Goal: Task Accomplishment & Management: Complete application form

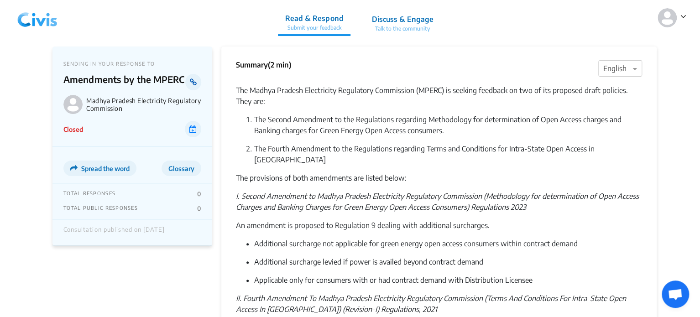
click at [192, 82] on icon at bounding box center [193, 81] width 7 height 7
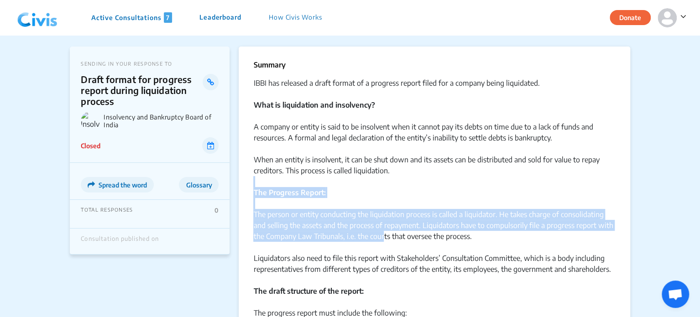
drag, startPoint x: 384, startPoint y: 237, endPoint x: 334, endPoint y: 207, distance: 57.9
click at [334, 207] on div "IBBI has released a draft format of a progress report filed for a company being…" at bounding box center [434, 284] width 362 height 412
click at [334, 207] on div "The Progress Report:" at bounding box center [434, 192] width 362 height 33
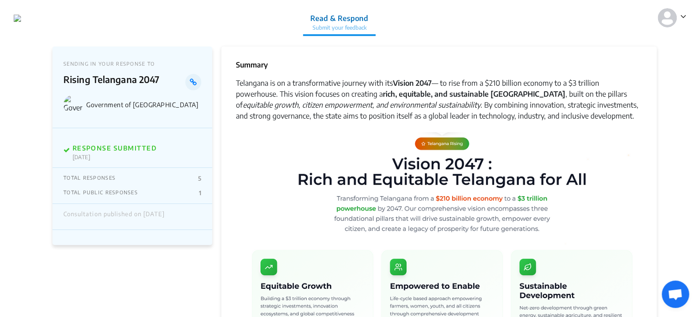
click at [669, 9] on img at bounding box center [666, 17] width 19 height 19
click at [627, 58] on p "Logout" at bounding box center [649, 57] width 64 height 14
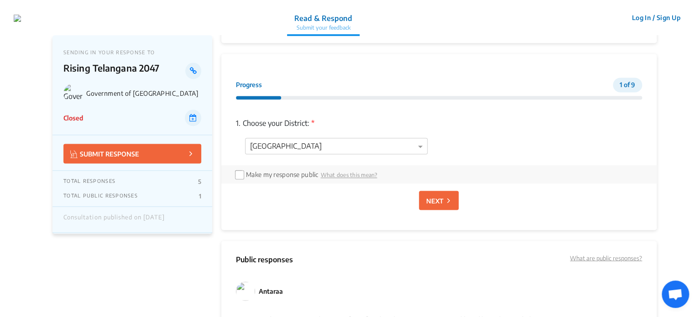
scroll to position [694, 0]
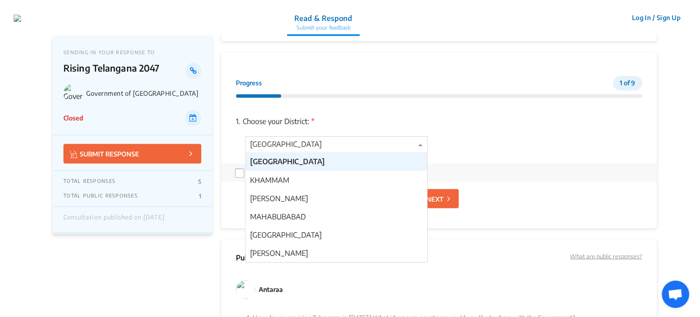
click at [278, 141] on div at bounding box center [335, 145] width 181 height 12
drag, startPoint x: 425, startPoint y: 163, endPoint x: 432, endPoint y: 253, distance: 89.6
click at [401, 93] on div "Progress 1 of 9" at bounding box center [439, 87] width 406 height 22
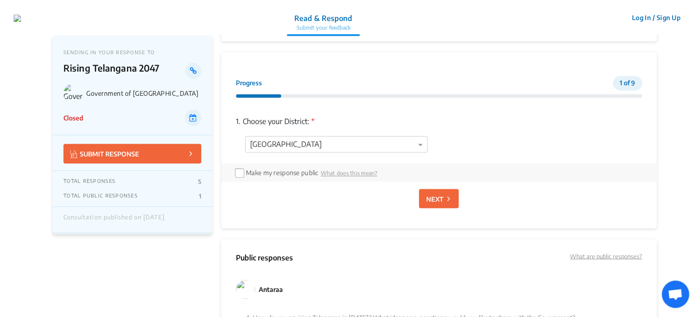
click at [432, 195] on p "NEXT" at bounding box center [433, 199] width 17 height 10
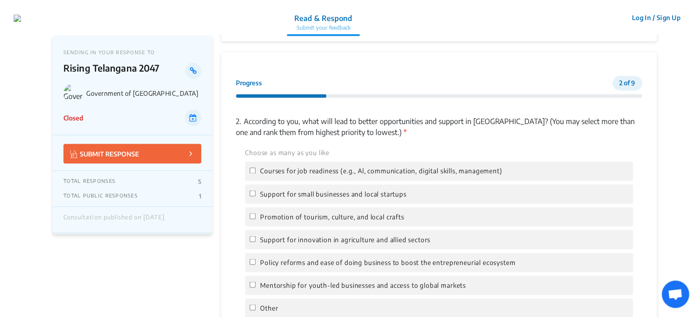
scroll to position [746, 0]
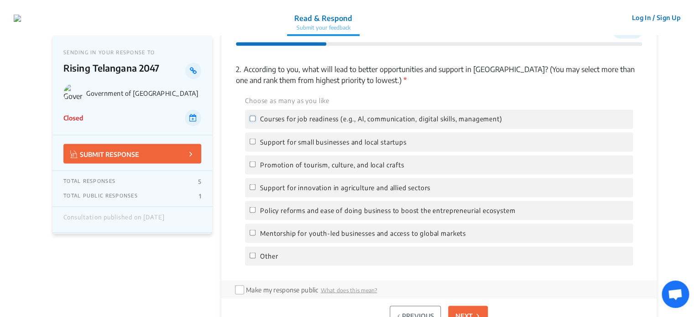
click at [250, 119] on input "Courses for job readiness (e.g., Al, communication, digital skills, management)" at bounding box center [252, 118] width 6 height 6
checkbox input "true"
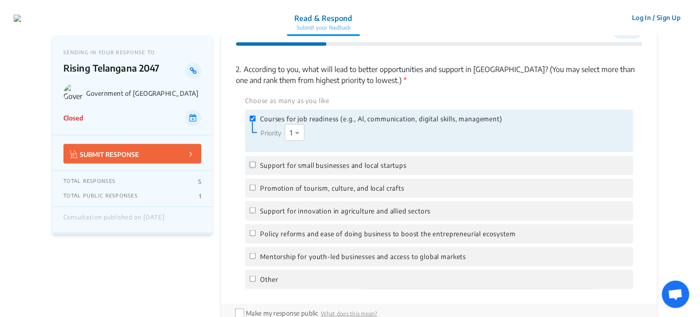
click at [252, 164] on input "Support for small businesses and local startups" at bounding box center [252, 164] width 6 height 6
checkbox input "true"
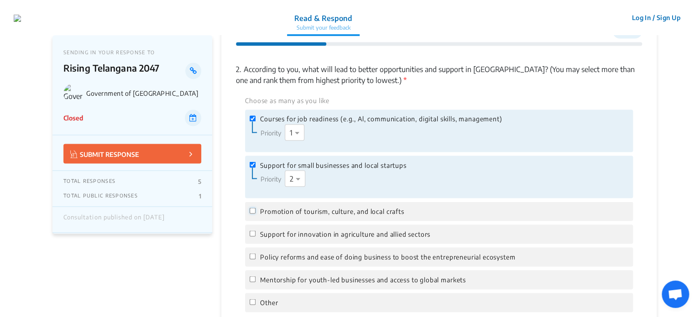
click at [254, 209] on input "Promotion of tourism, culture, and local crafts" at bounding box center [252, 210] width 6 height 6
checkbox input "true"
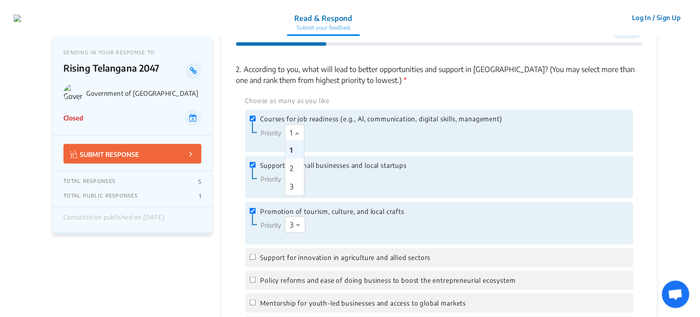
click at [293, 134] on span at bounding box center [297, 132] width 11 height 11
click at [297, 130] on span at bounding box center [297, 132] width 11 height 11
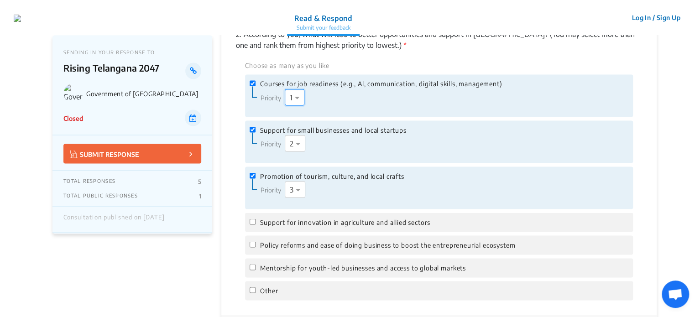
scroll to position [778, 0]
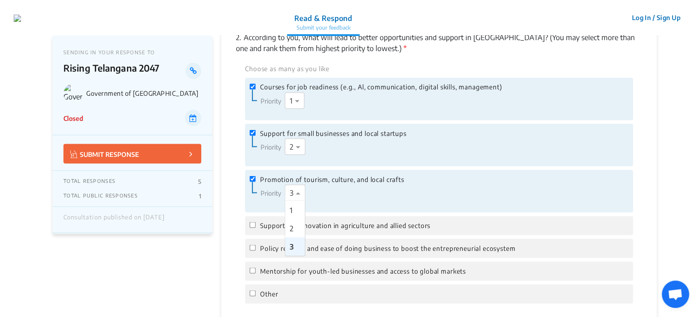
click at [292, 191] on div at bounding box center [298, 193] width 27 height 12
click at [292, 195] on div at bounding box center [298, 193] width 27 height 12
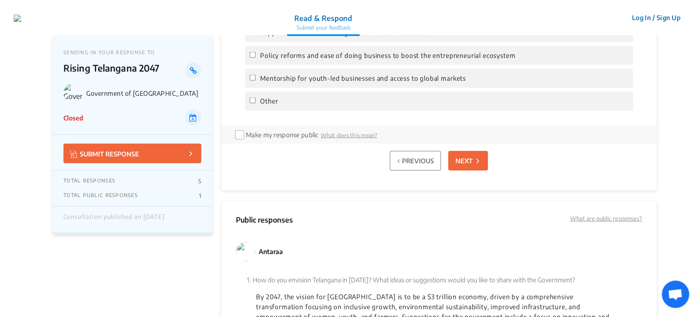
scroll to position [972, 0]
click at [457, 156] on p "NEXT" at bounding box center [463, 159] width 17 height 10
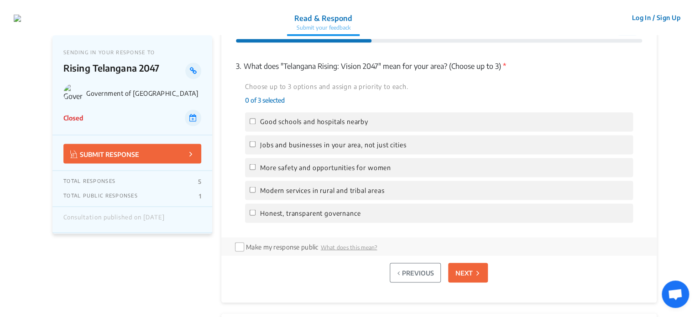
scroll to position [746, 0]
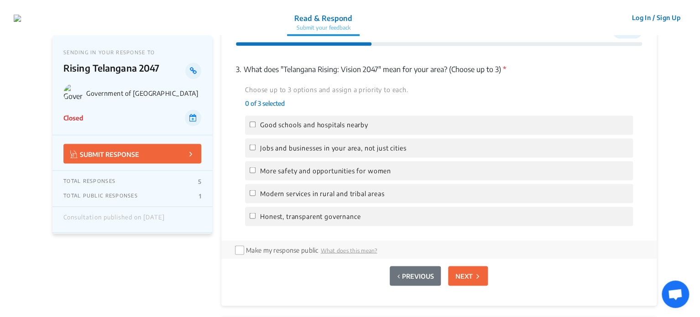
click at [399, 281] on button "PREVIOUS" at bounding box center [414, 276] width 51 height 20
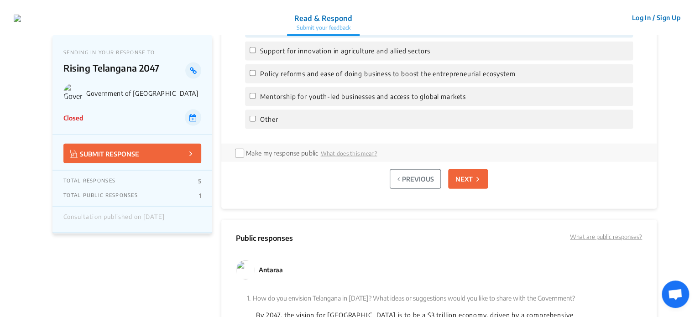
scroll to position [965, 0]
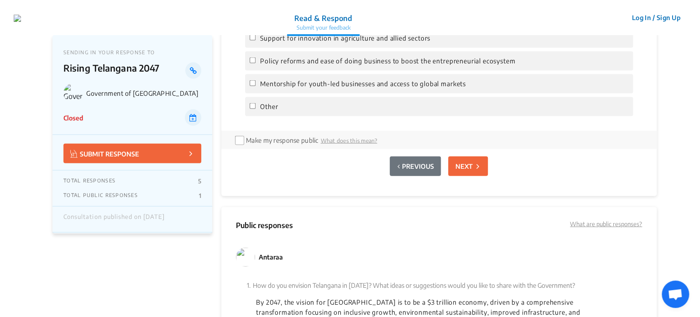
click at [410, 164] on button "PREVIOUS" at bounding box center [414, 166] width 51 height 20
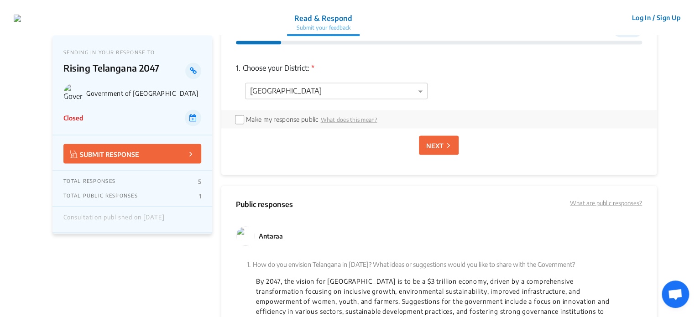
scroll to position [746, 0]
click at [434, 146] on p "NEXT" at bounding box center [433, 147] width 17 height 10
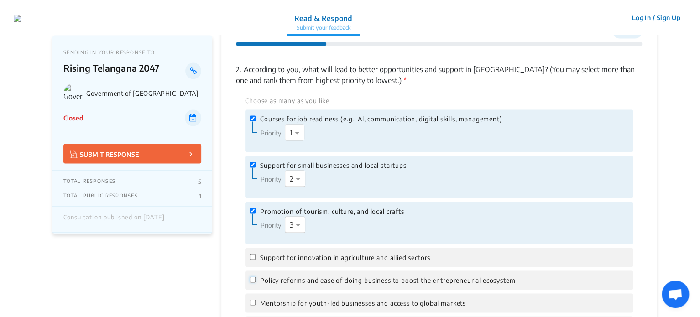
click at [251, 278] on input "Policy reforms and ease of doing business to boost the entrepreneurial ecosystem" at bounding box center [252, 279] width 6 height 6
checkbox input "true"
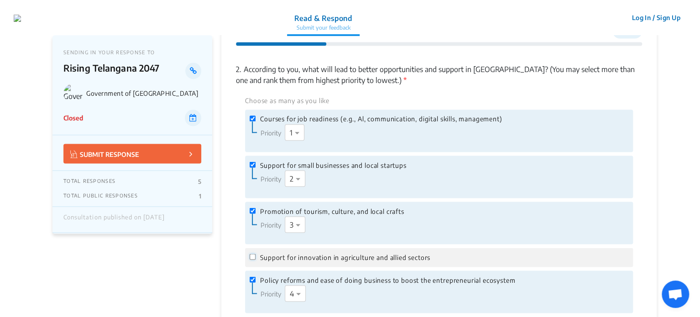
click at [253, 256] on input "Support for innovation in agriculture and allied sectors" at bounding box center [252, 257] width 6 height 6
checkbox input "true"
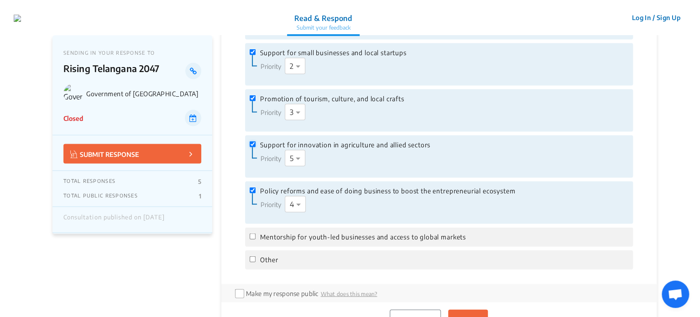
scroll to position [861, 0]
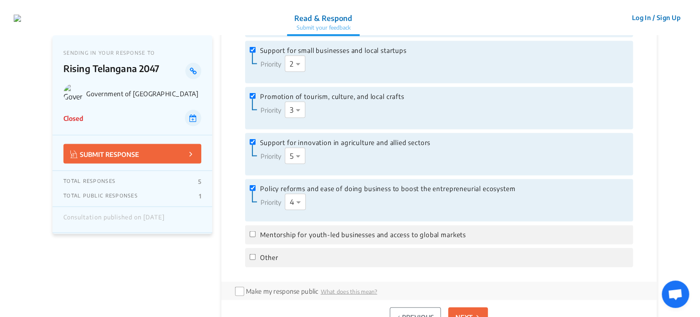
click at [468, 313] on p "NEXT" at bounding box center [463, 317] width 17 height 10
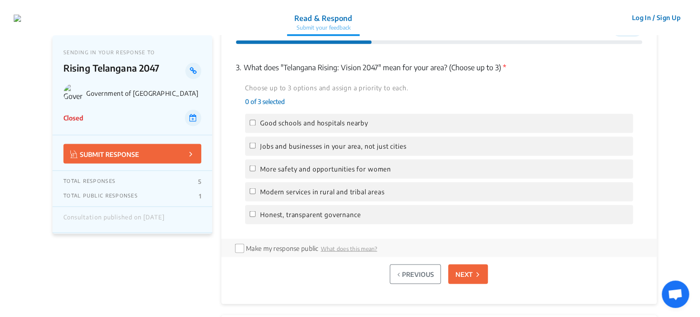
scroll to position [746, 0]
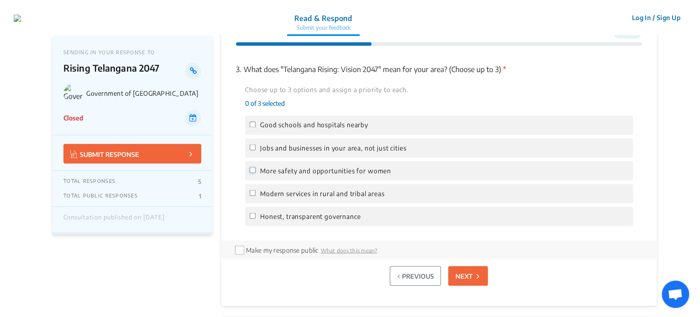
click at [250, 172] on input "More safety and opportunities for women" at bounding box center [252, 170] width 6 height 6
checkbox input "true"
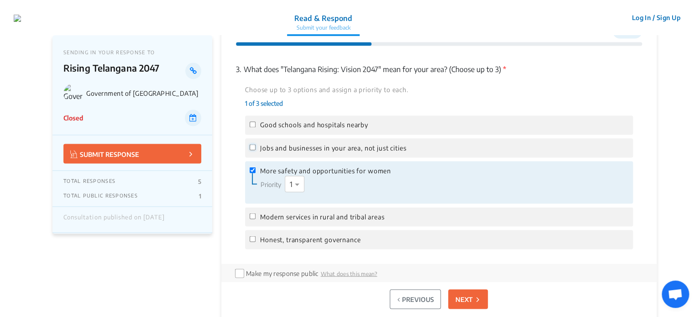
click at [250, 148] on input "Jobs and businesses in your area, not just cities" at bounding box center [252, 147] width 6 height 6
checkbox input "true"
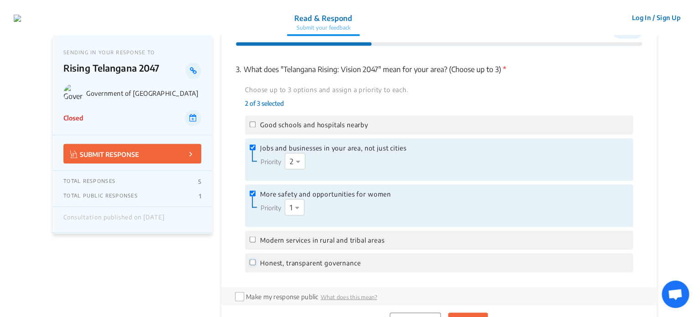
click at [250, 259] on input "Honest, transparent governance" at bounding box center [252, 262] width 6 height 6
checkbox input "true"
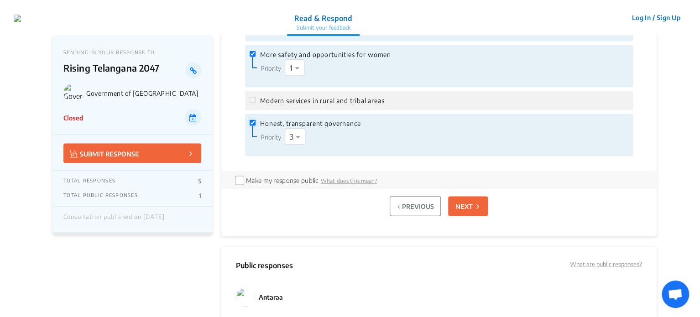
scroll to position [888, 0]
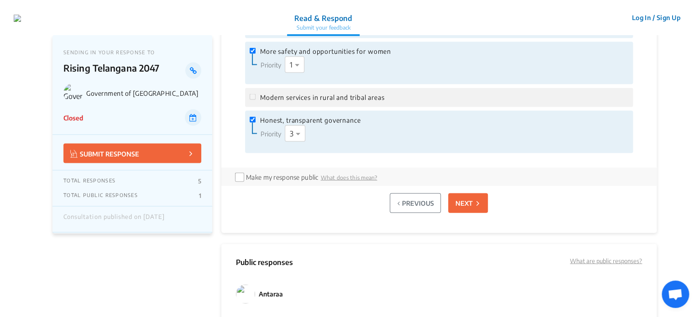
click at [463, 207] on p "NEXT" at bounding box center [463, 203] width 17 height 10
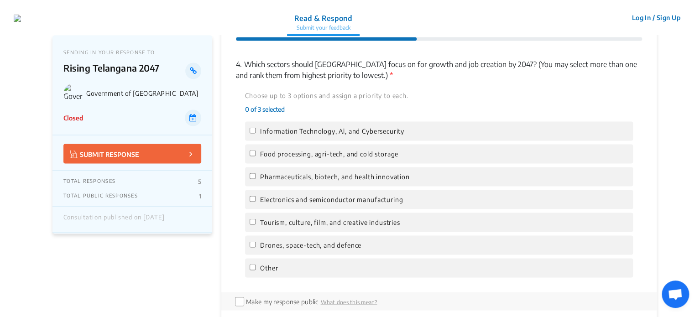
scroll to position [746, 0]
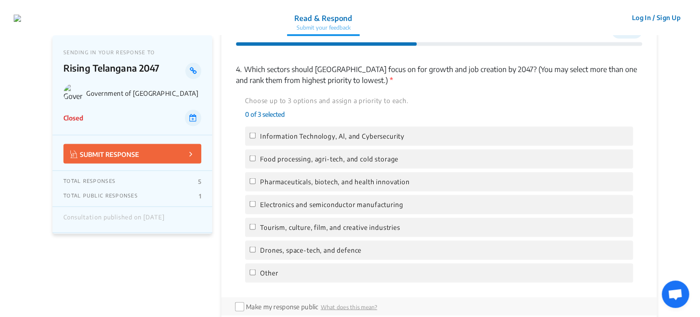
click at [353, 155] on span "Food processing, agri-tech, and cold storage" at bounding box center [329, 159] width 138 height 10
click at [255, 155] on input "Food processing, agri-tech, and cold storage" at bounding box center [252, 158] width 6 height 6
checkbox input "true"
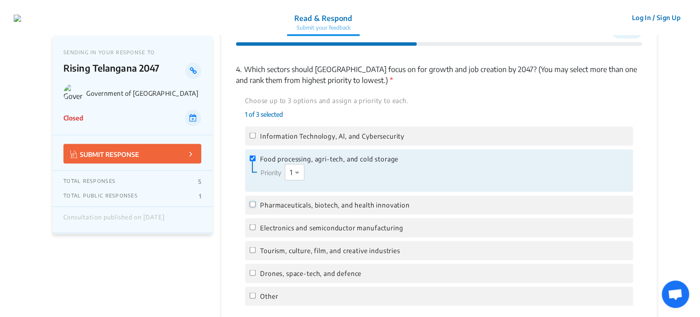
click at [252, 206] on input "Pharmaceuticals, biotech, and health innovation" at bounding box center [252, 204] width 6 height 6
checkbox input "true"
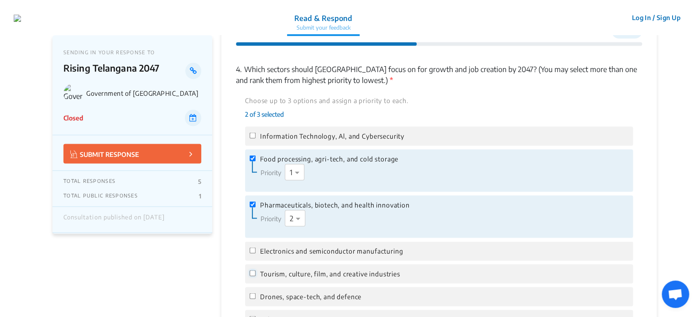
click at [251, 274] on input "Tourism, culture, film, and creative industries" at bounding box center [252, 273] width 6 height 6
checkbox input "true"
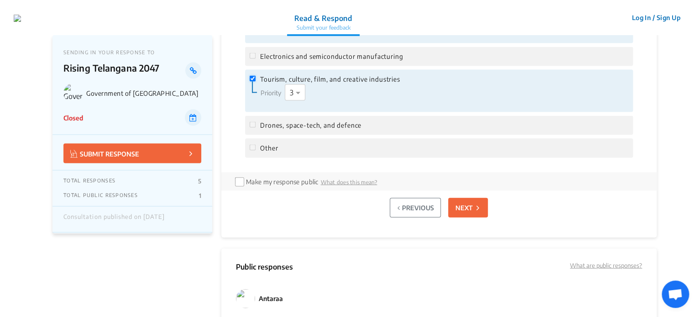
scroll to position [977, 0]
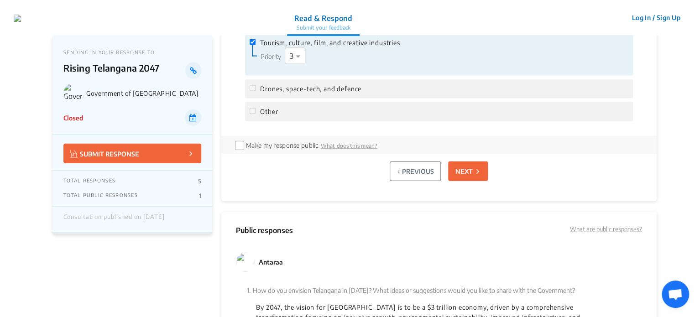
click at [471, 170] on p "NEXT" at bounding box center [463, 171] width 17 height 10
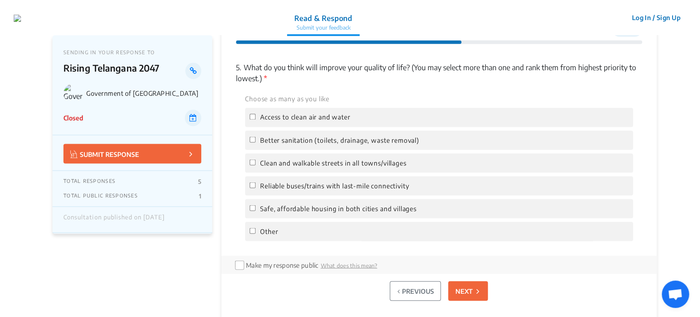
scroll to position [746, 0]
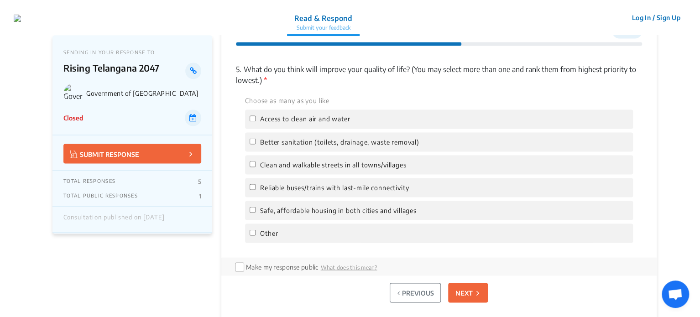
click at [289, 137] on span "Better sanitation (toilets, drainage, waste removal)" at bounding box center [339, 142] width 159 height 10
click at [255, 138] on input "Better sanitation (toilets, drainage, waste removal)" at bounding box center [252, 141] width 6 height 6
checkbox input "true"
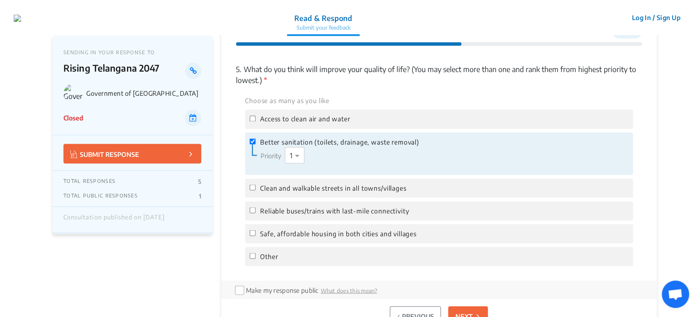
click at [466, 310] on button "NEXT" at bounding box center [468, 316] width 40 height 20
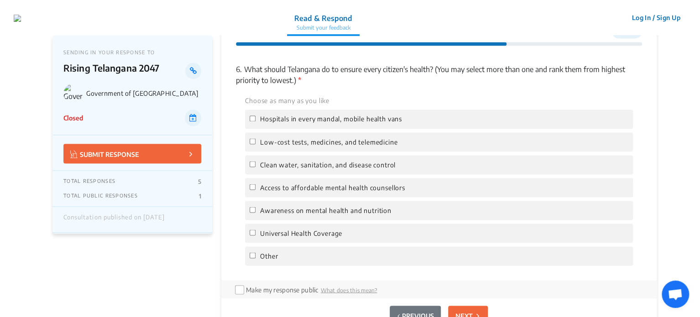
click at [420, 311] on button "PREVIOUS" at bounding box center [414, 316] width 51 height 20
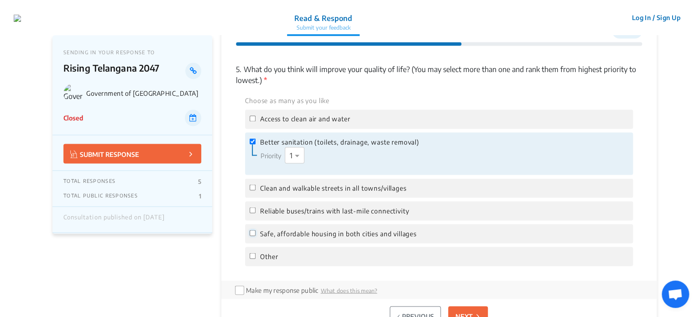
click at [252, 234] on input "Safe, affordable housing in both cities and villages" at bounding box center [252, 233] width 6 height 6
checkbox input "true"
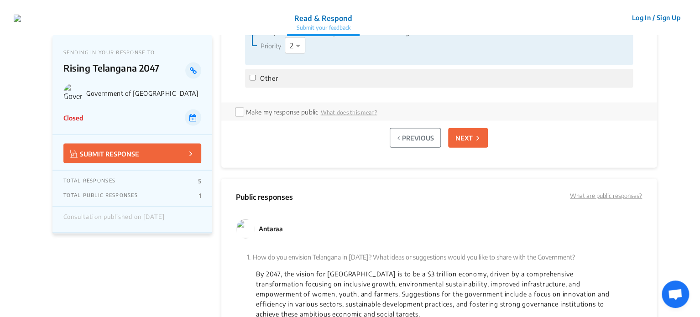
scroll to position [949, 0]
click at [461, 130] on button "NEXT" at bounding box center [468, 136] width 40 height 20
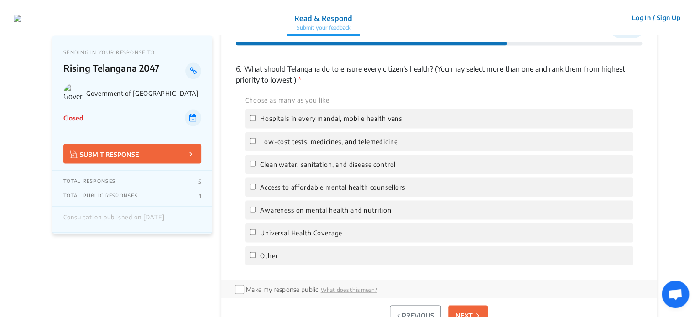
scroll to position [746, 0]
click at [280, 121] on span "Hospitals in every mandal, mobile health vans" at bounding box center [331, 119] width 142 height 10
click at [255, 121] on input "Hospitals in every mandal, mobile health vans" at bounding box center [252, 118] width 6 height 6
checkbox input "true"
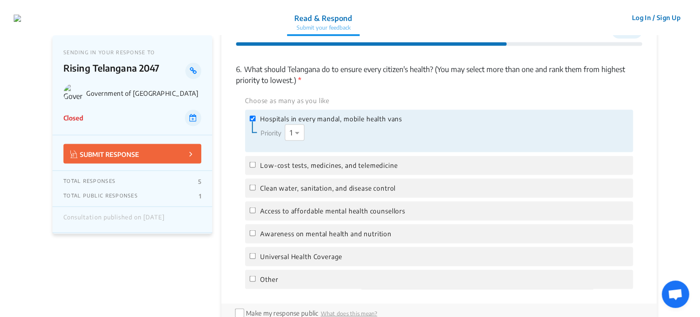
click at [339, 192] on span "Clean water, sanitation, and disease control" at bounding box center [327, 188] width 135 height 10
click at [255, 190] on input "Clean water, sanitation, and disease control" at bounding box center [252, 187] width 6 height 6
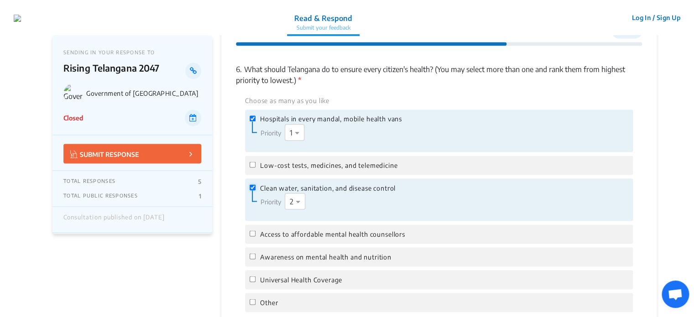
click at [254, 186] on input "Clean water, sanitation, and disease control" at bounding box center [252, 187] width 6 height 6
checkbox input "false"
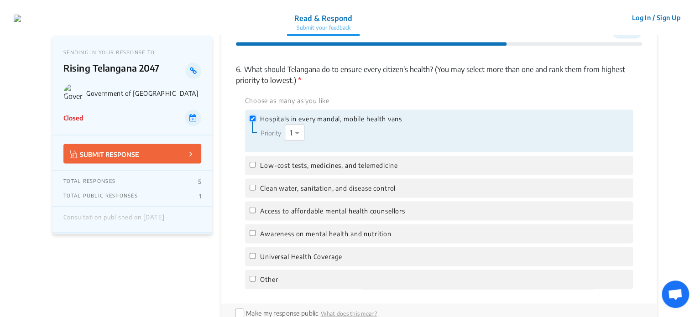
click at [252, 118] on input "Hospitals in every mandal, mobile health vans" at bounding box center [252, 118] width 6 height 6
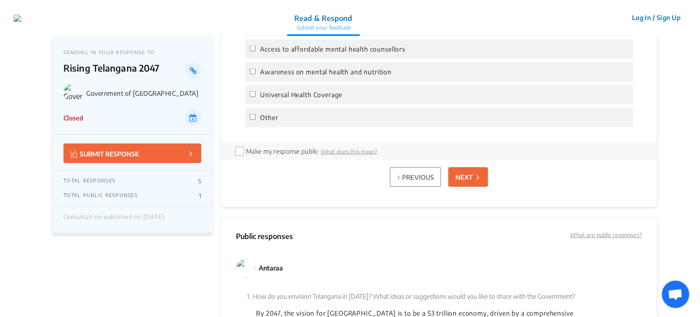
scroll to position [886, 0]
click at [485, 171] on button "NEXT" at bounding box center [468, 176] width 40 height 20
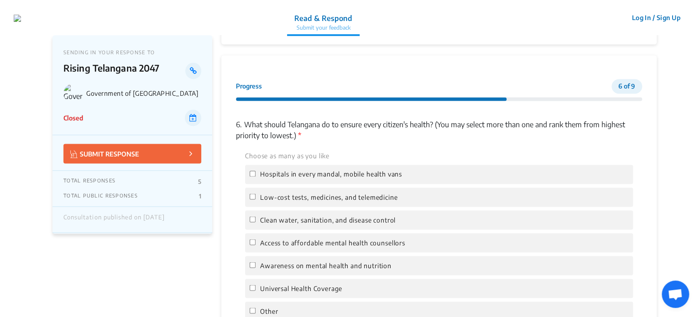
scroll to position [688, 0]
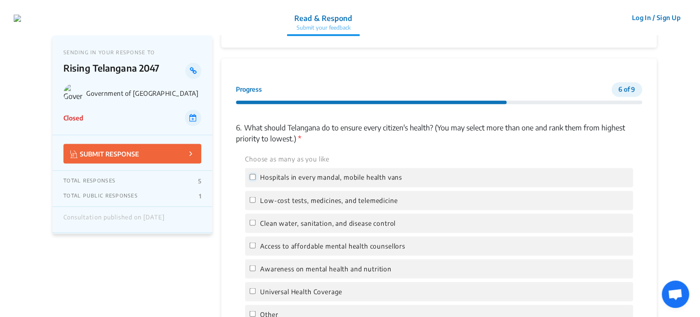
click at [252, 176] on input "Hospitals in every mandal, mobile health vans" at bounding box center [252, 177] width 6 height 6
checkbox input "true"
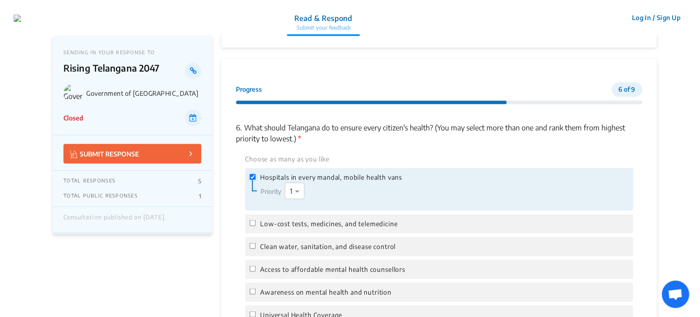
scroll to position [1046, 0]
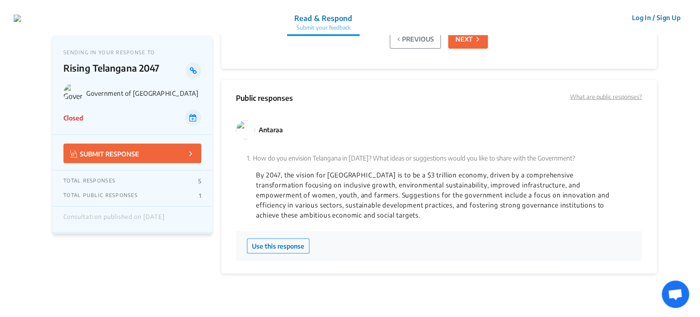
click at [467, 41] on p "NEXT" at bounding box center [463, 39] width 17 height 10
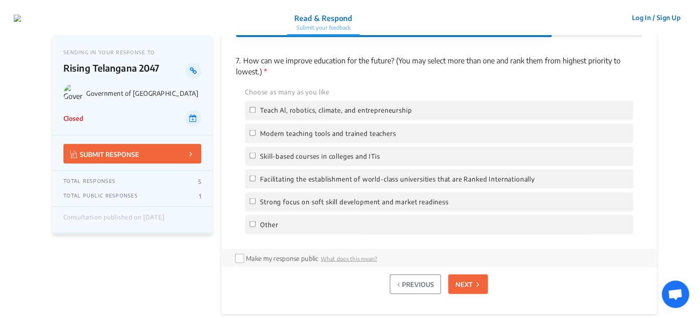
scroll to position [746, 0]
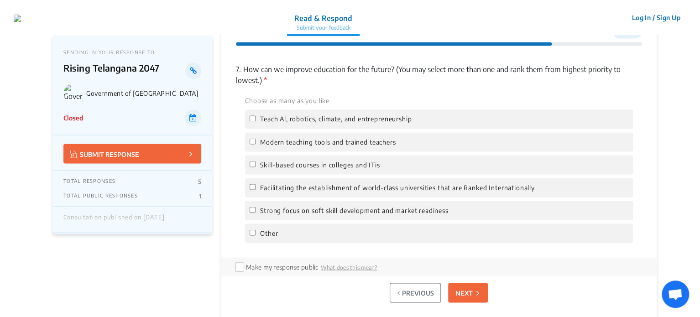
click at [292, 162] on span "Skill-based courses in colleges and ITis" at bounding box center [320, 165] width 120 height 10
click at [255, 162] on input "Skill-based courses in colleges and ITis" at bounding box center [252, 164] width 6 height 6
checkbox input "true"
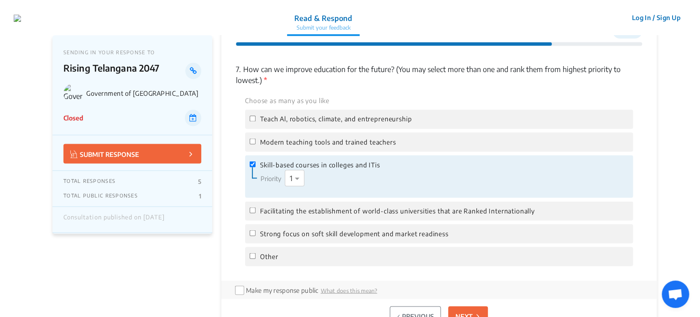
click at [471, 311] on p "NEXT" at bounding box center [463, 316] width 17 height 10
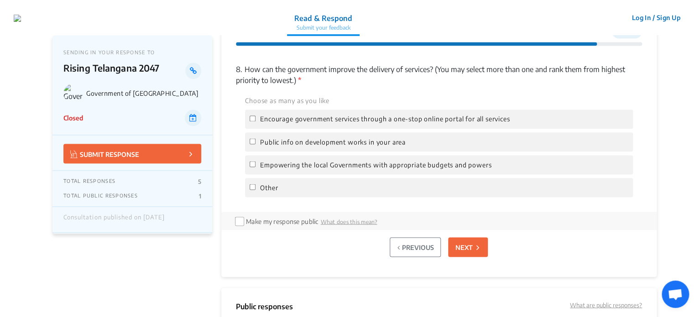
click at [401, 141] on span "Public info on development works in your area" at bounding box center [332, 142] width 145 height 10
click at [255, 141] on input "Public info on development works in your area" at bounding box center [252, 141] width 6 height 6
checkbox input "true"
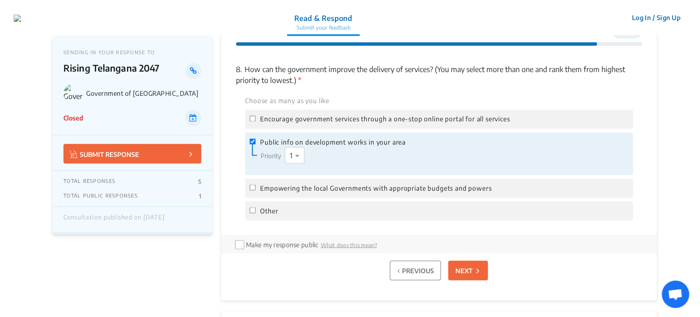
click at [470, 270] on p "NEXT" at bounding box center [463, 270] width 17 height 10
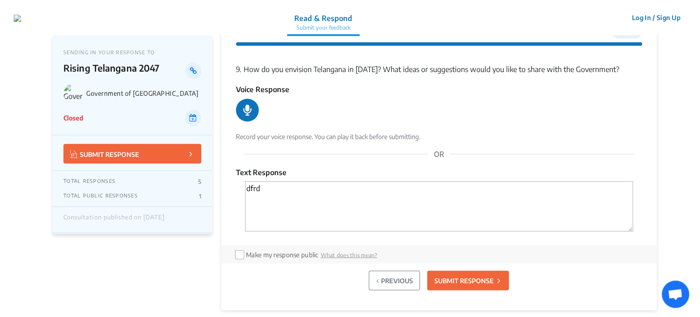
click at [488, 282] on p "SUBMIT RESPONSE" at bounding box center [463, 280] width 59 height 10
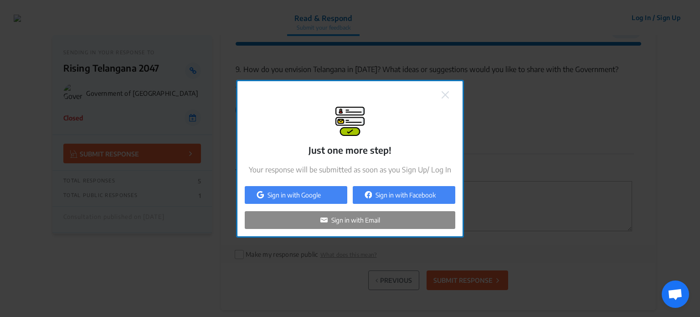
click at [443, 94] on img at bounding box center [445, 94] width 7 height 7
